Goal: Check status: Check status

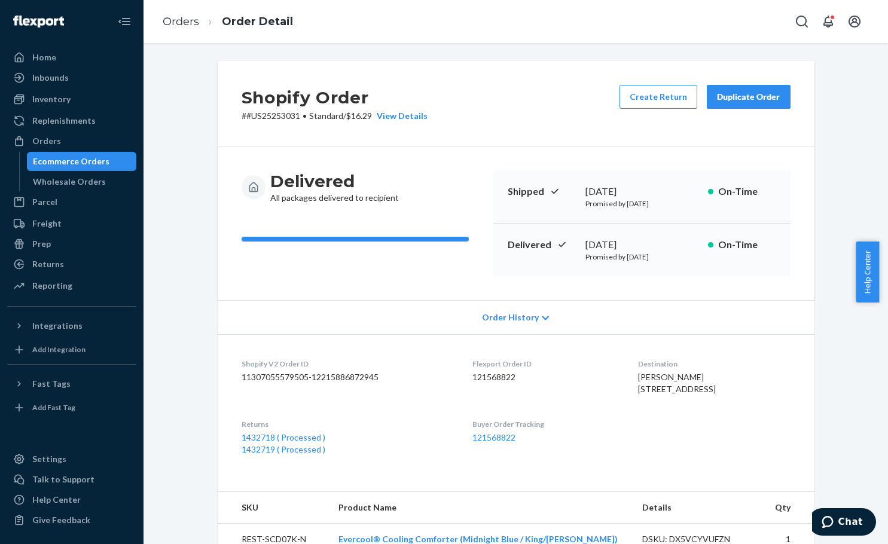
click at [73, 160] on div "Ecommerce Orders" at bounding box center [71, 162] width 77 height 12
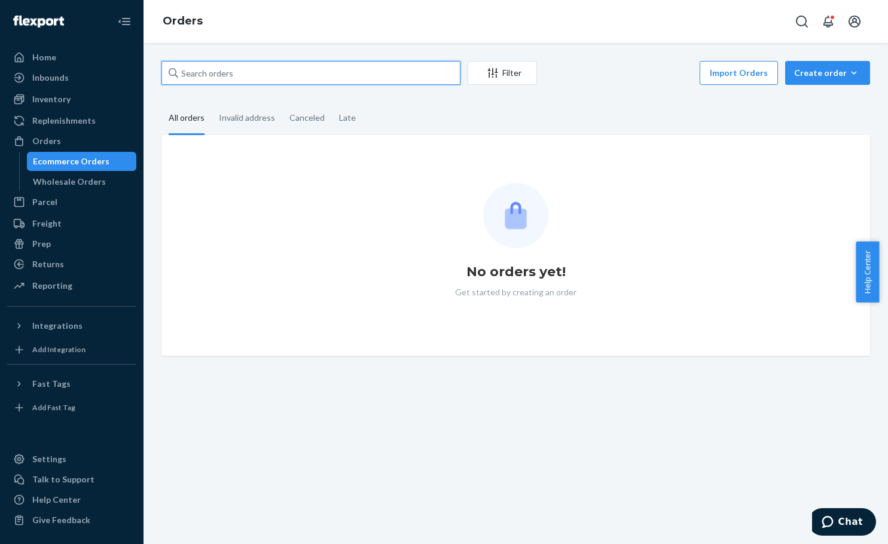
click at [349, 78] on input "text" at bounding box center [311, 73] width 299 height 24
paste input "#US25355878"
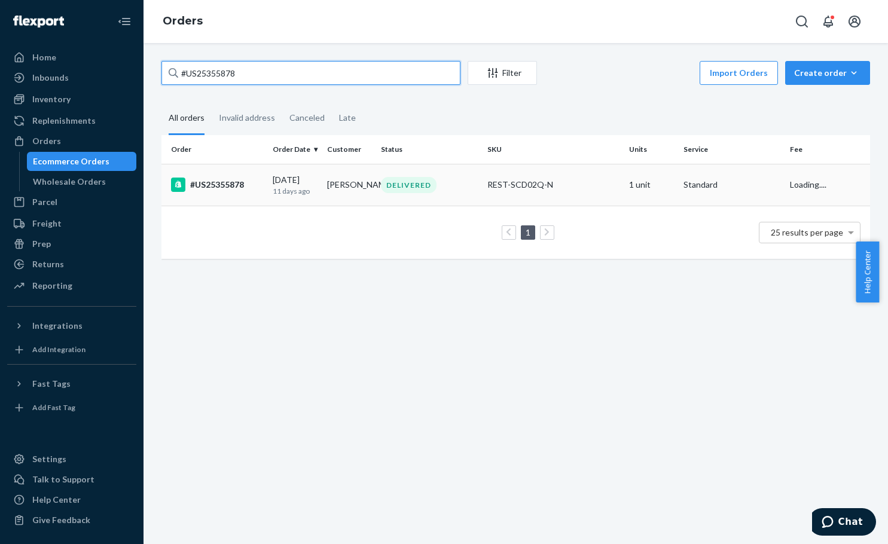
type input "#US25355878"
click at [591, 196] on td "REST-SCD02Q-N" at bounding box center [554, 185] width 142 height 42
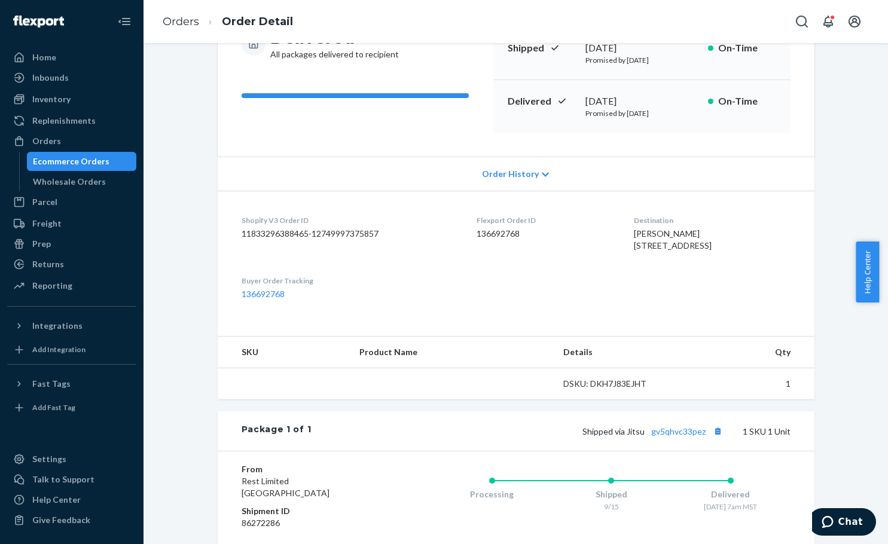
scroll to position [179, 0]
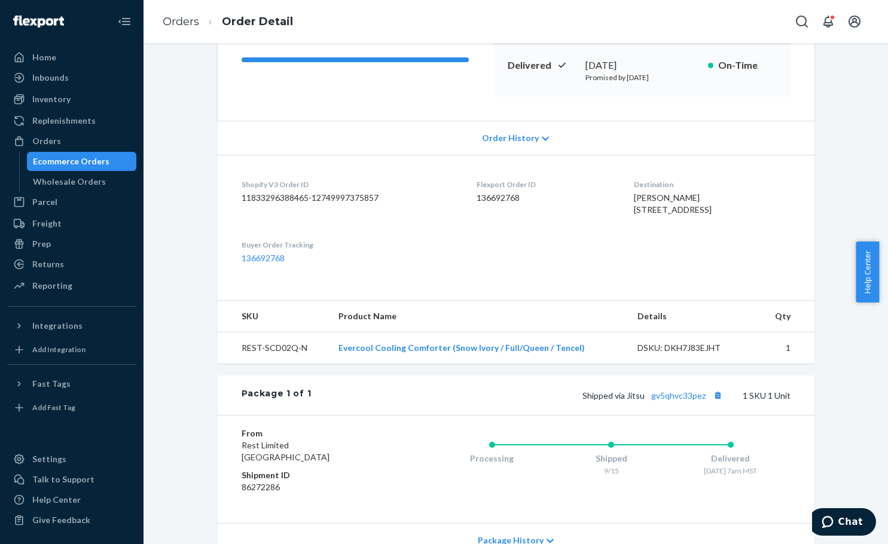
click at [678, 403] on div "Shipped via Jitsu gv5qhvc33pez 1 SKU 1 Unit" at bounding box center [550, 396] width 479 height 16
click at [683, 401] on link "gv5qhvc33pez" at bounding box center [678, 396] width 54 height 10
